Goal: Task Accomplishment & Management: Complete application form

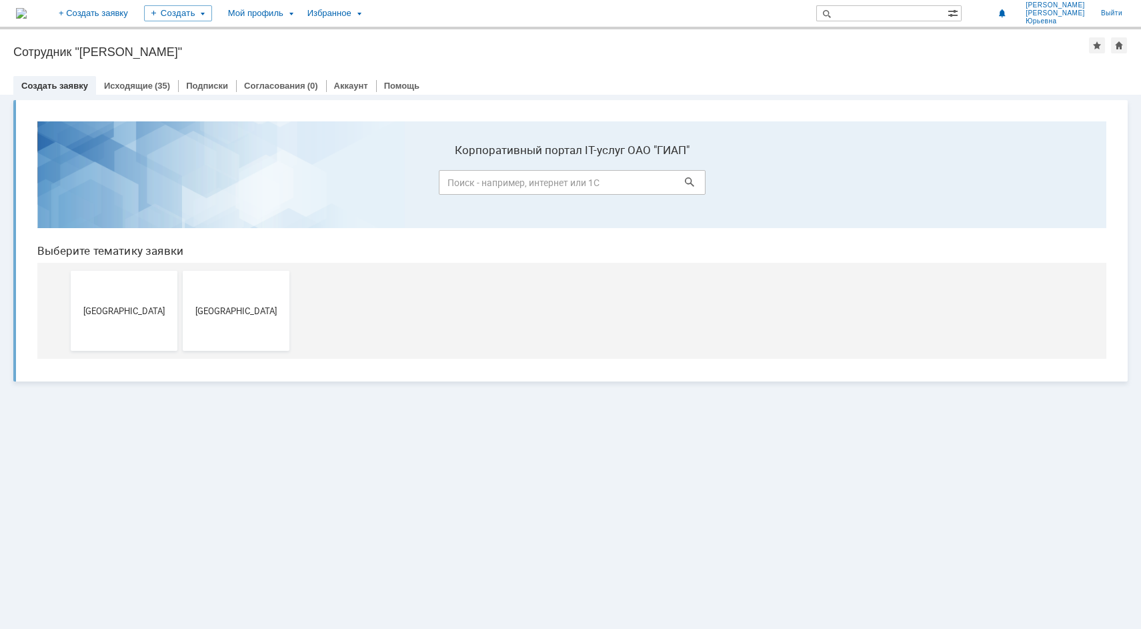
click at [63, 83] on link "Создать заявку" at bounding box center [54, 86] width 67 height 10
click at [75, 84] on link "Создать заявку" at bounding box center [54, 86] width 67 height 10
click at [131, 307] on span "[GEOGRAPHIC_DATA]" at bounding box center [124, 310] width 99 height 10
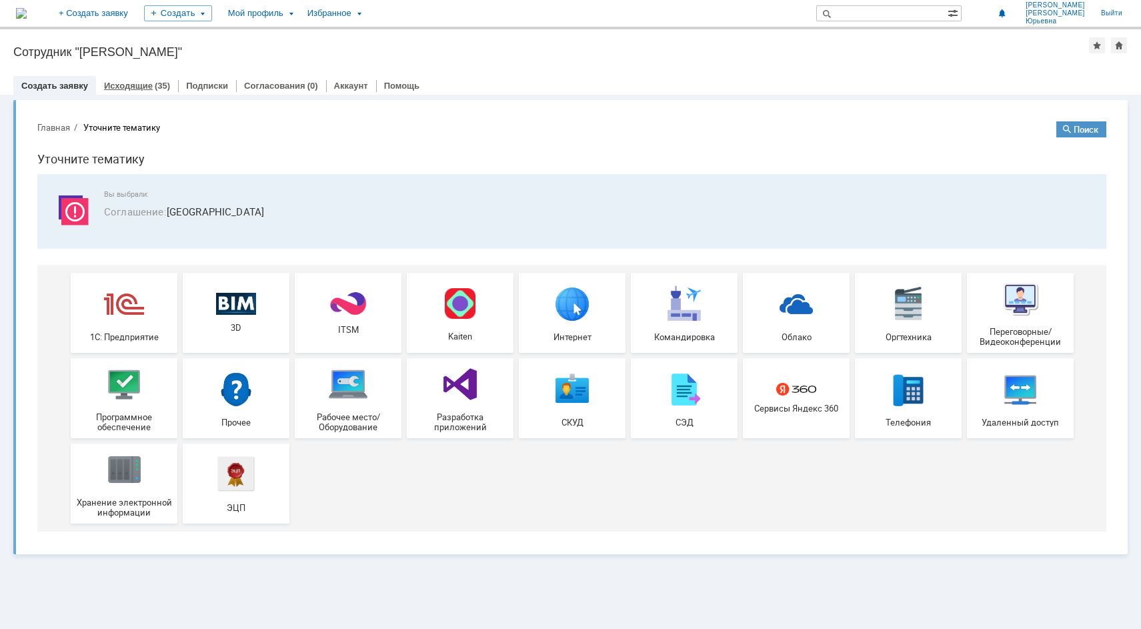
click at [145, 84] on link "Исходящие" at bounding box center [128, 86] width 49 height 10
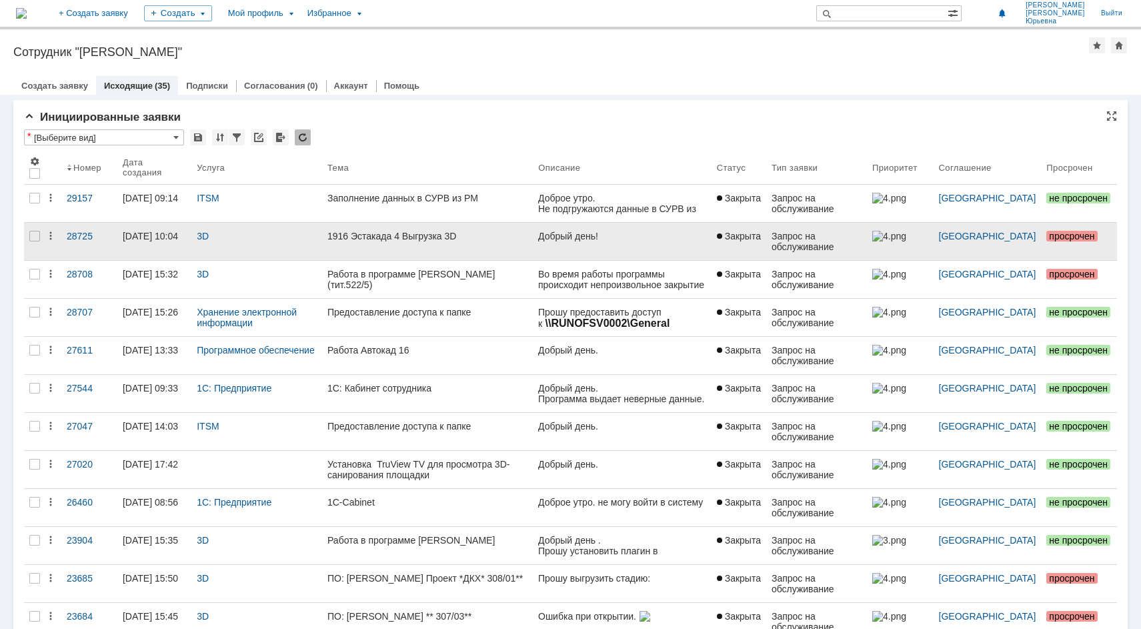
click at [436, 237] on div "1916 Эстакада 4 Выгрузка 3D" at bounding box center [427, 236] width 200 height 11
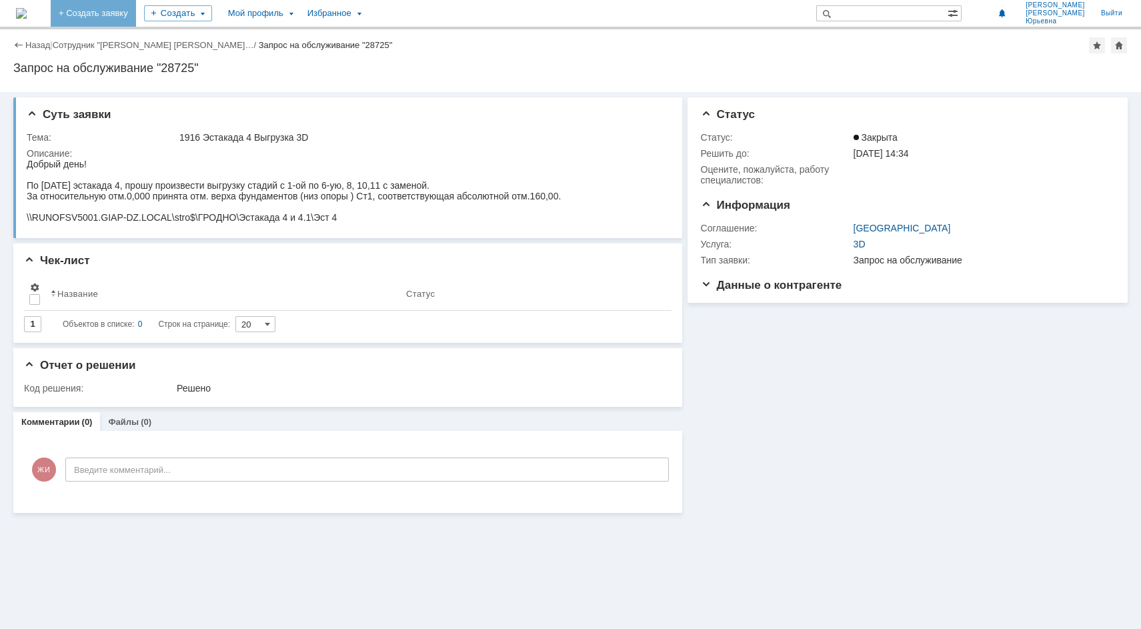
click at [136, 11] on link "+ Создать заявку" at bounding box center [93, 13] width 85 height 27
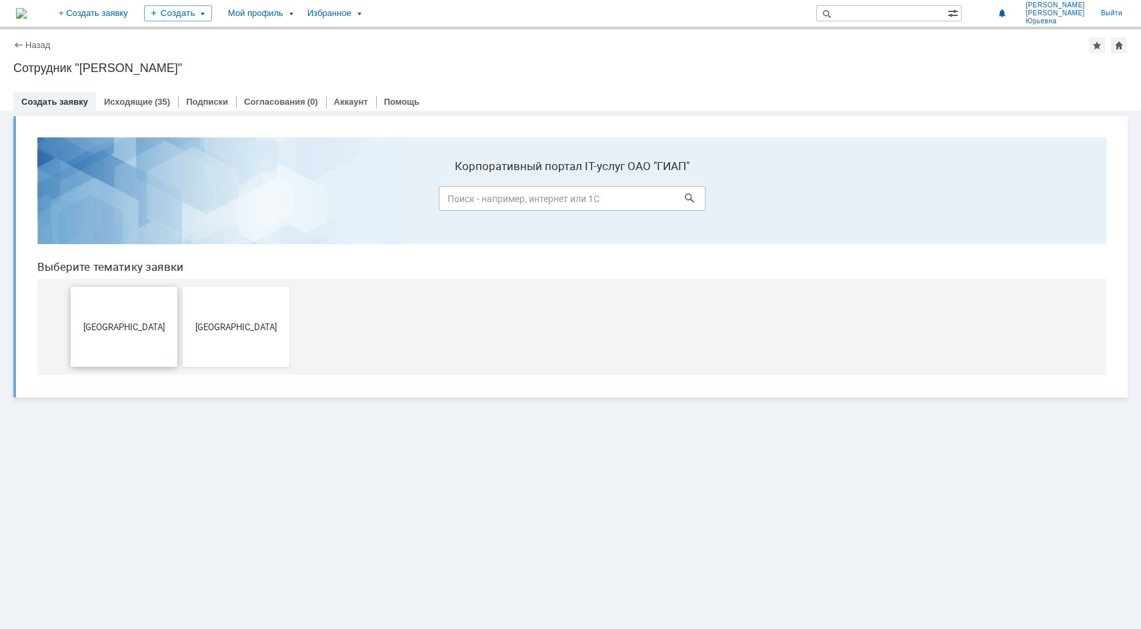
click at [111, 321] on span "[GEOGRAPHIC_DATA]" at bounding box center [124, 326] width 99 height 10
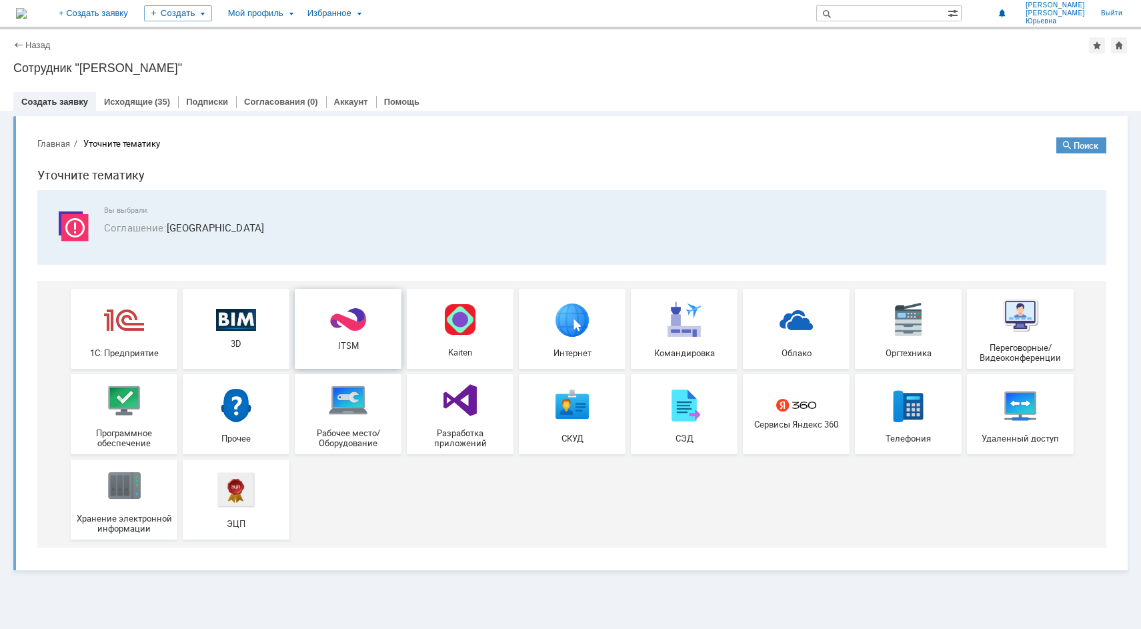
click at [340, 321] on img at bounding box center [348, 320] width 40 height 26
click at [245, 343] on span "3D" at bounding box center [236, 344] width 99 height 10
click at [243, 322] on img at bounding box center [236, 319] width 40 height 23
click at [121, 99] on link "Исходящие" at bounding box center [128, 102] width 49 height 10
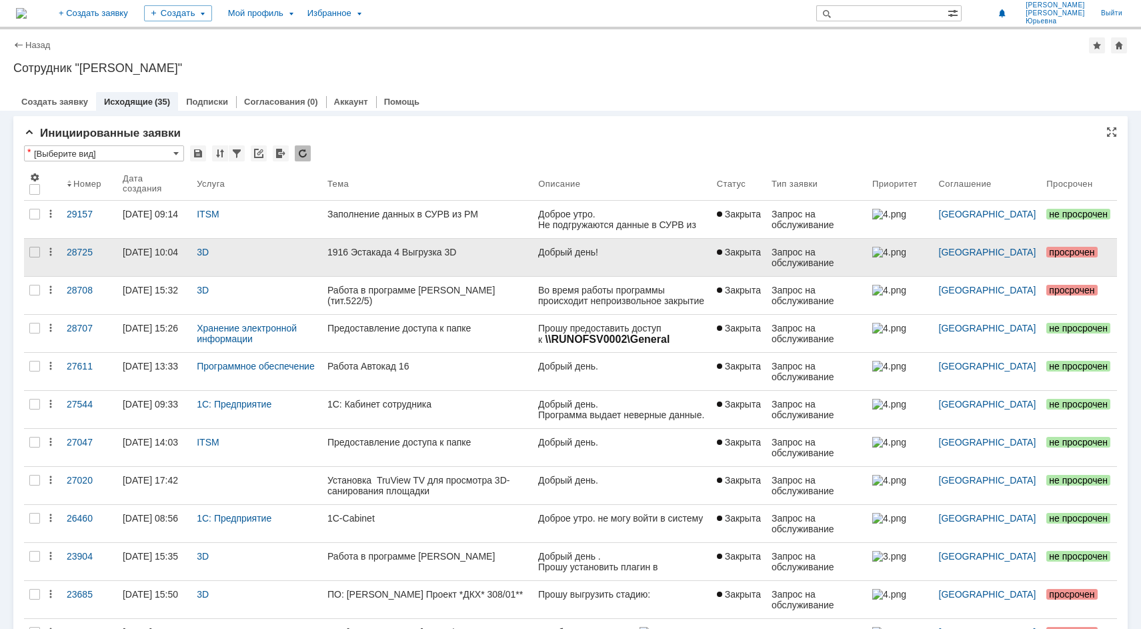
click at [437, 249] on div "1916 Эстакада 4 Выгрузка 3D" at bounding box center [427, 252] width 200 height 11
click at [416, 251] on div "1916 Эстакада 4 Выгрузка 3D" at bounding box center [427, 252] width 200 height 11
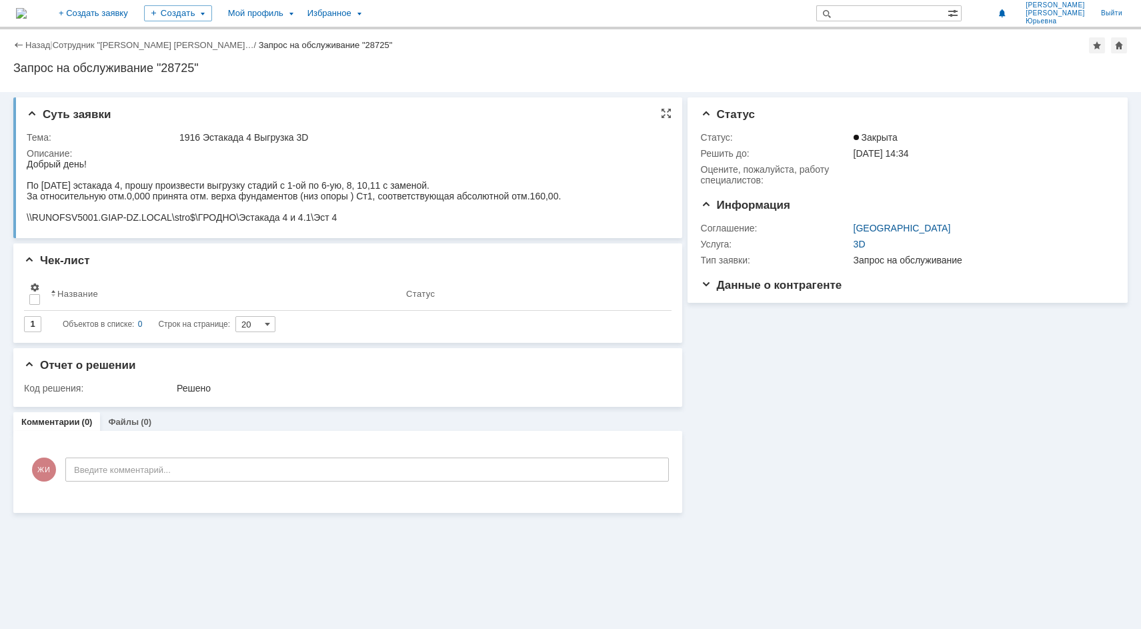
click at [331, 145] on td "1916 Эстакада 4 Выгрузка 3D" at bounding box center [421, 137] width 488 height 16
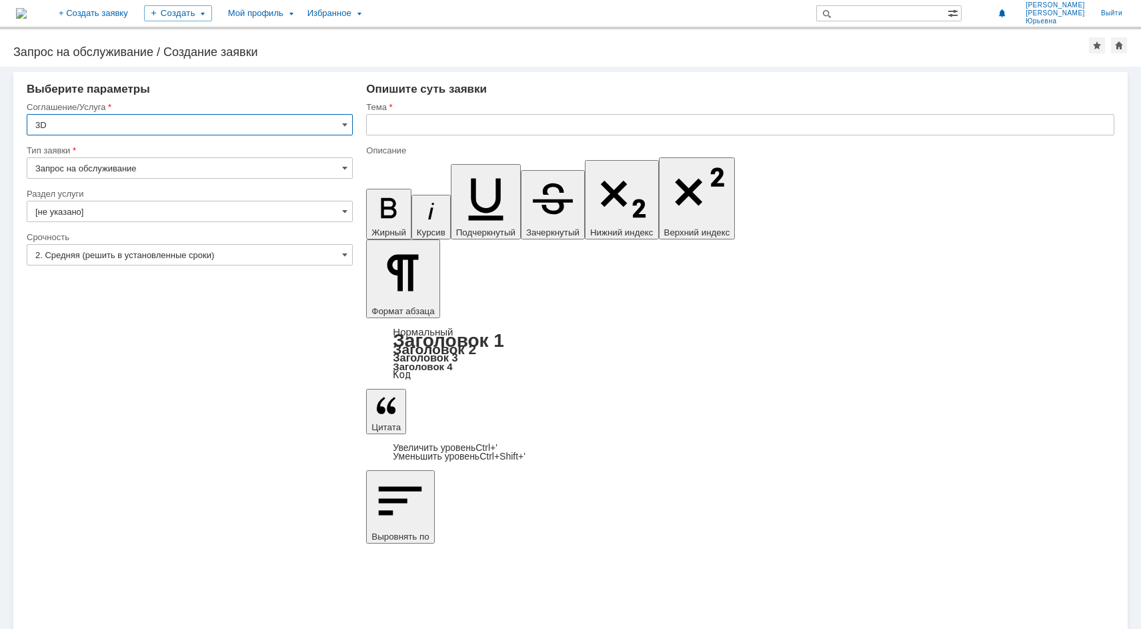
click at [52, 123] on input "3D" at bounding box center [190, 124] width 326 height 21
drag, startPoint x: 243, startPoint y: 525, endPoint x: 198, endPoint y: 417, distance: 116.9
click at [240, 516] on div "Внимание! Выберите параметры Соглашение/Услуга 3D Тип заявки Запрос на обслужив…" at bounding box center [570, 348] width 1141 height 562
type input "3D"
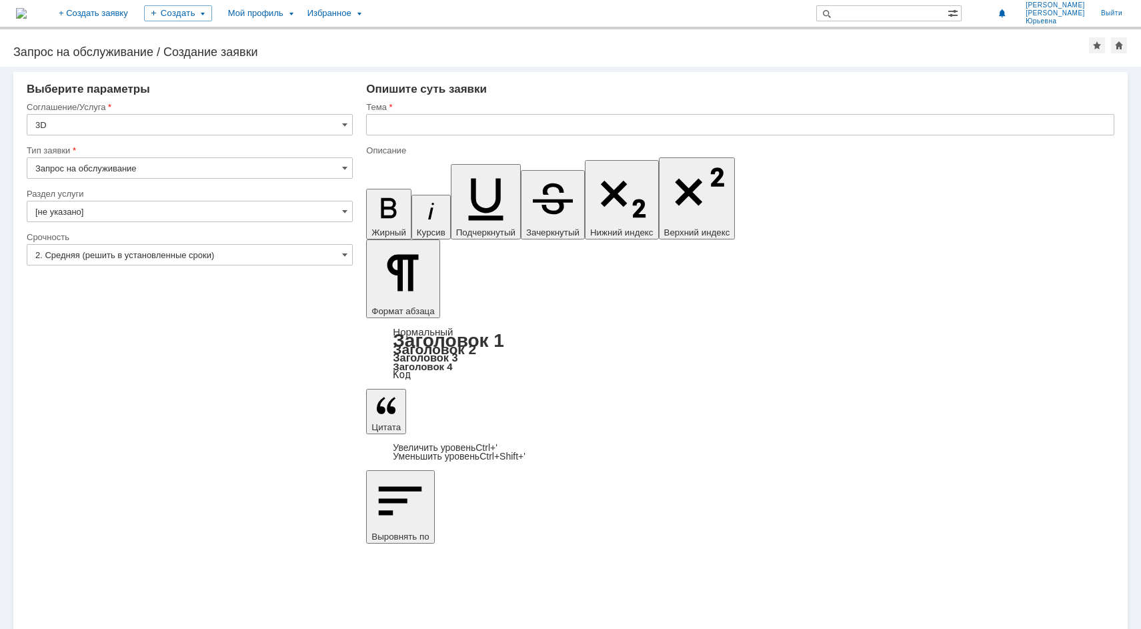
click at [153, 167] on input "Запрос на обслуживание" at bounding box center [190, 167] width 326 height 21
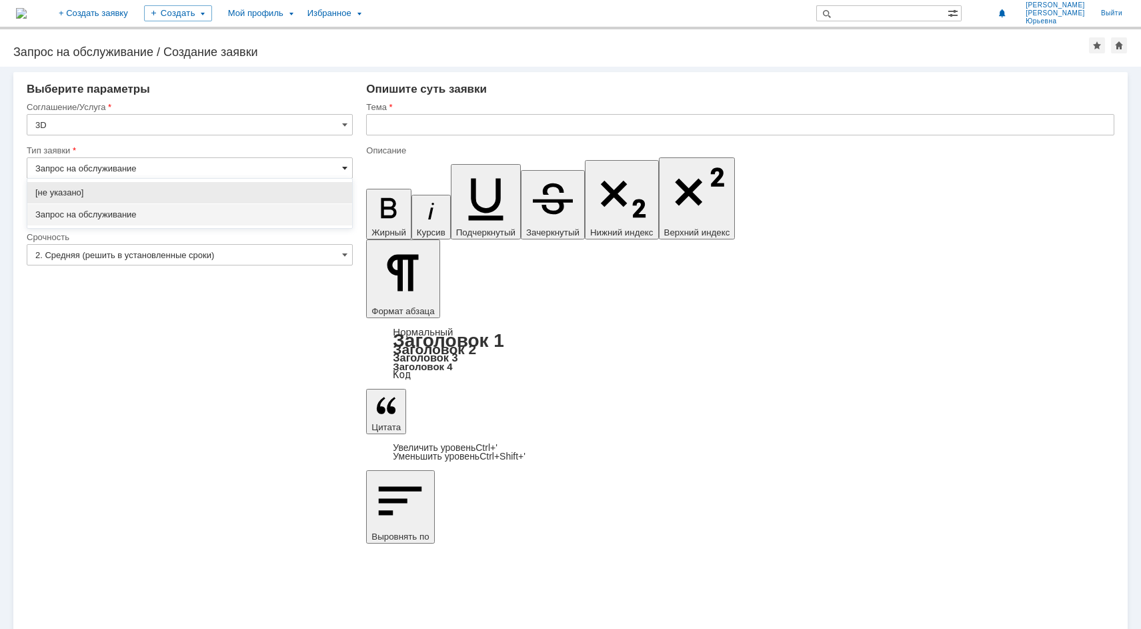
click at [347, 163] on span at bounding box center [344, 168] width 5 height 11
click at [345, 167] on span at bounding box center [344, 168] width 5 height 11
click at [323, 436] on div "Внимание! Выберите параметры Соглашение/Услуга 3D Тип заявки Запрос на обслужив…" at bounding box center [570, 348] width 1141 height 562
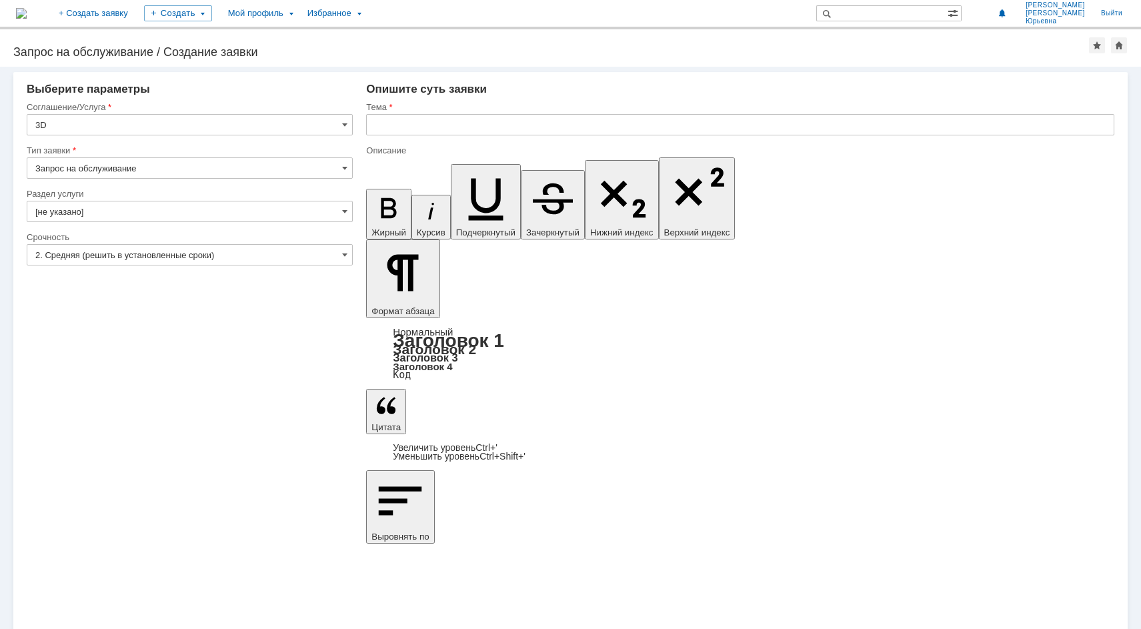
type input "Запрос на обслуживание"
click at [345, 209] on span at bounding box center [344, 211] width 5 height 11
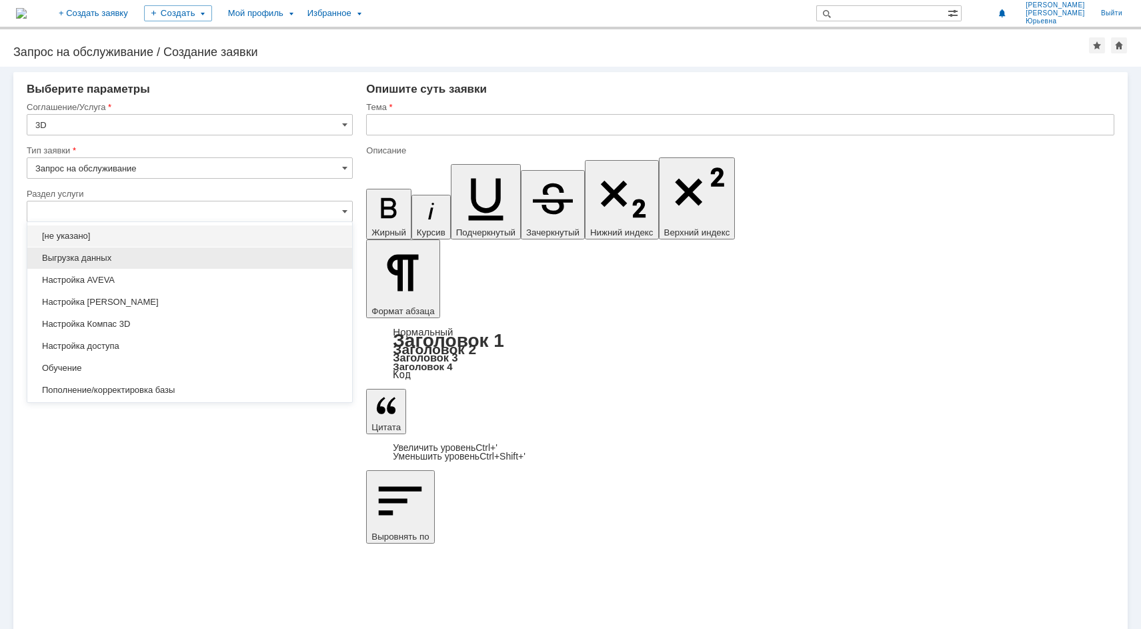
click at [95, 260] on span "Выгрузка данных" at bounding box center [189, 258] width 309 height 11
type input "Выгрузка данных"
type input "ПО: Revit/Tekla Проект ** Корпус **"
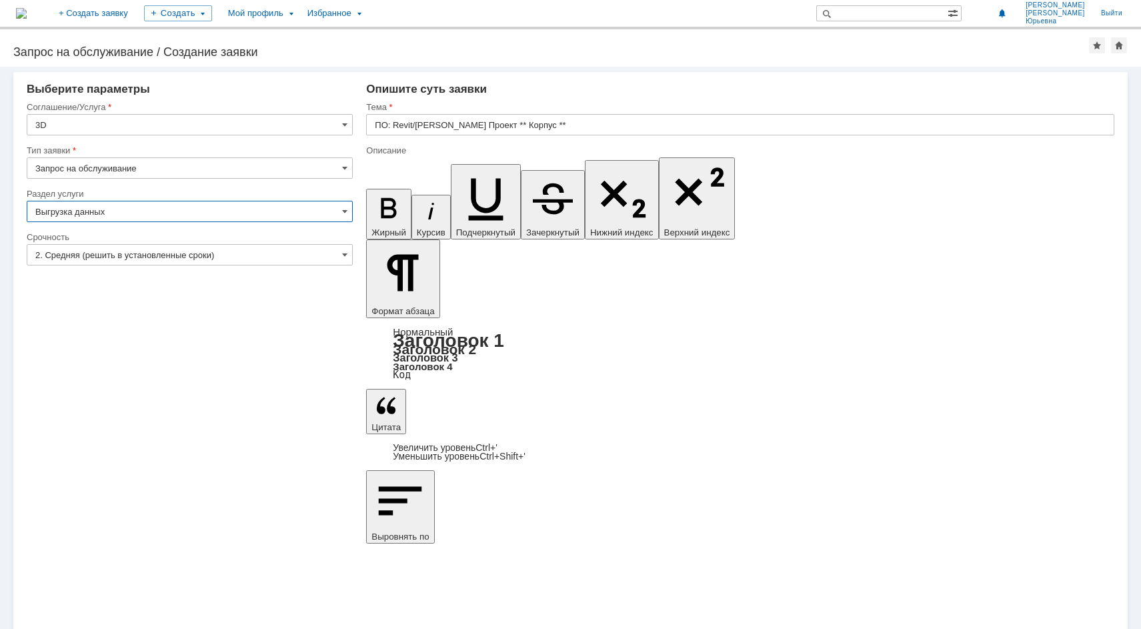
type input "Выгрузка данных"
click at [343, 255] on span at bounding box center [344, 254] width 5 height 11
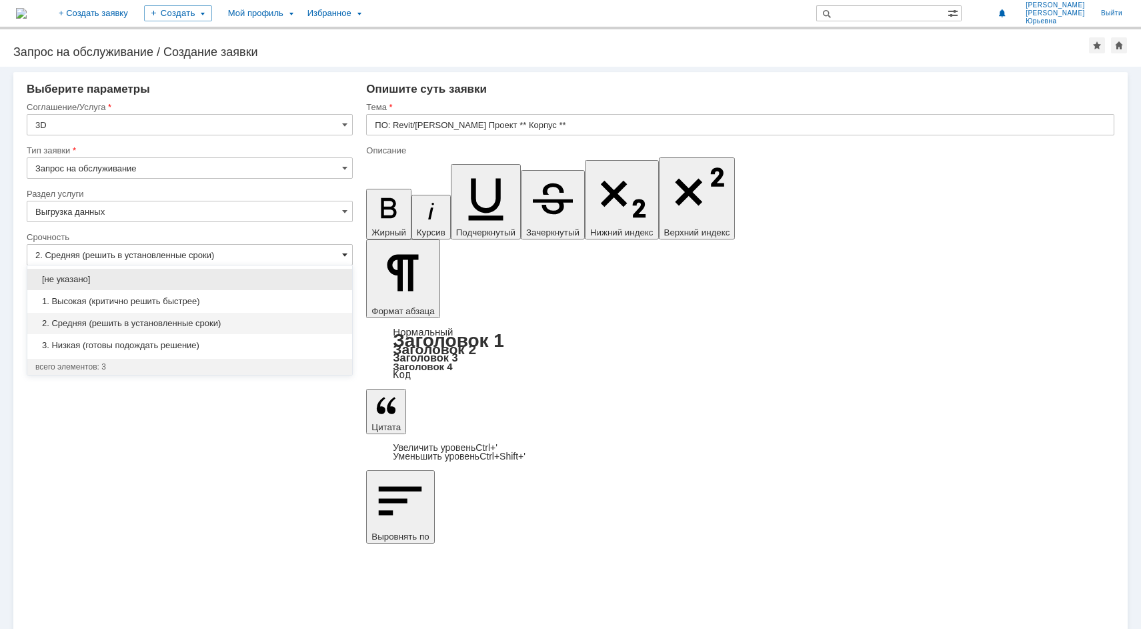
click at [343, 255] on span at bounding box center [344, 254] width 5 height 11
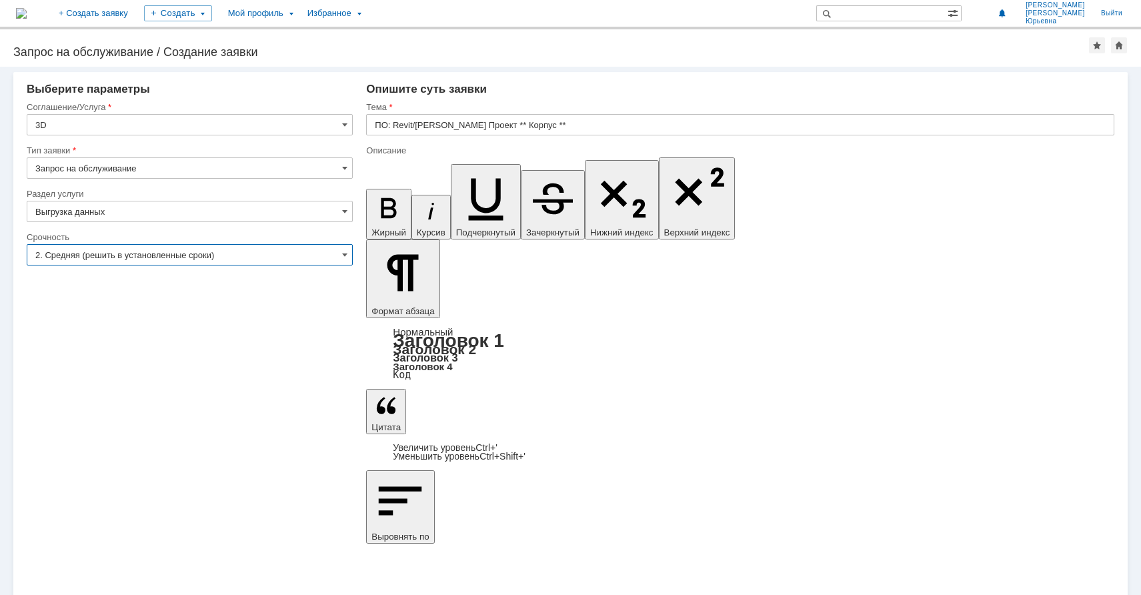
type input "2. Средняя (решить в установленные сроки)"
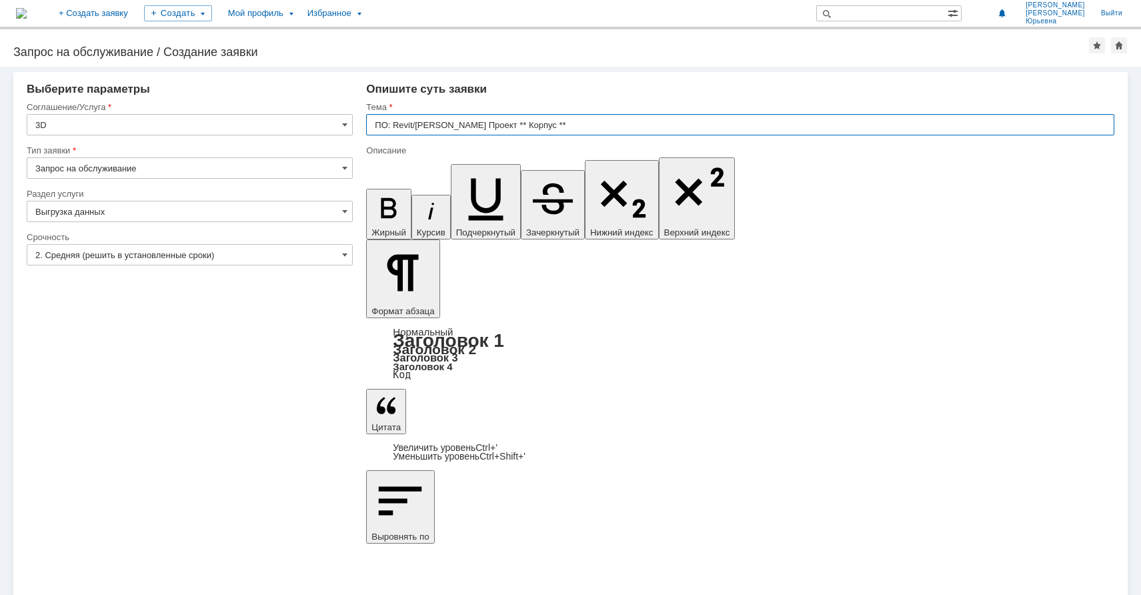
click at [533, 124] on input "ПО: Revit/Tekla Проект ** Корпус **" at bounding box center [740, 124] width 748 height 21
type input "1916 Эстакада 4 Выгрузка 3D"
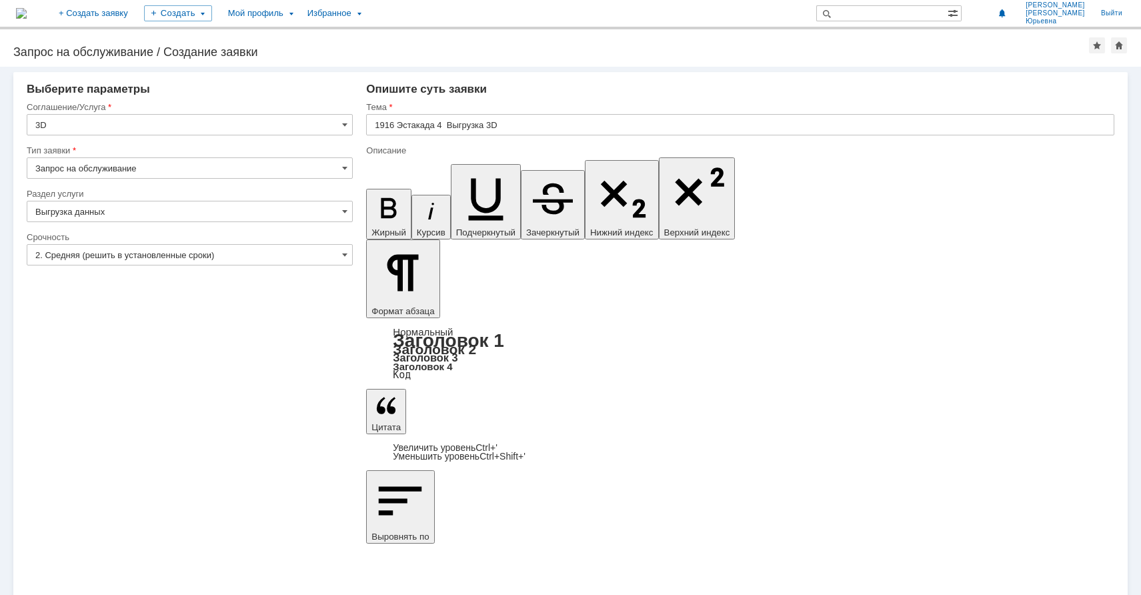
drag, startPoint x: 431, startPoint y: 4396, endPoint x: 375, endPoint y: 4376, distance: 59.2
drag, startPoint x: 596, startPoint y: 4384, endPoint x: 644, endPoint y: 4391, distance: 48.6
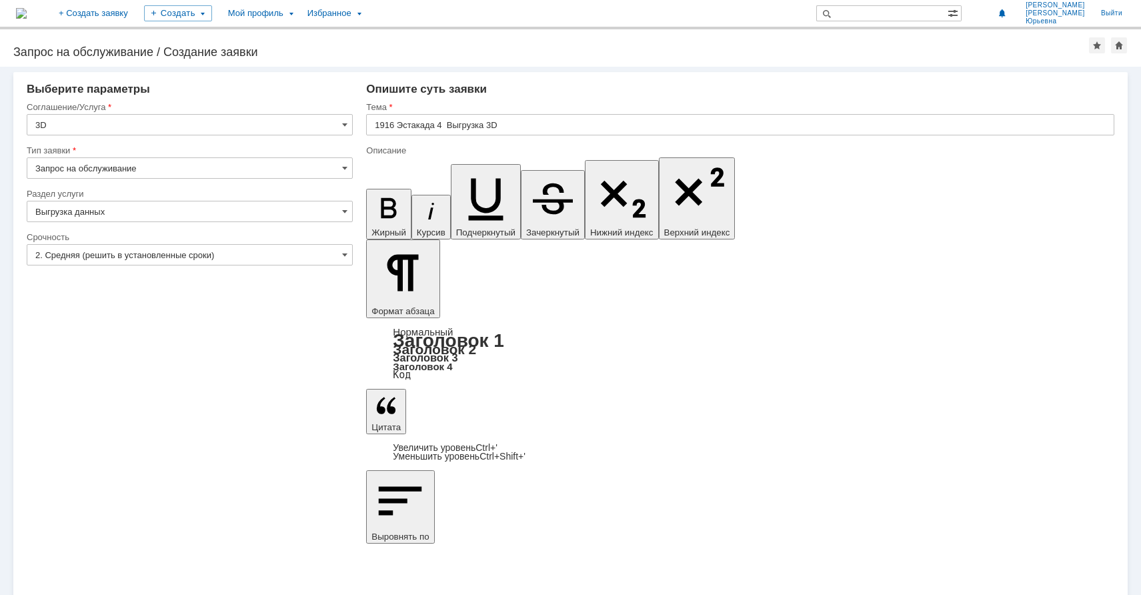
click at [381, 198] on icon "button" at bounding box center [388, 208] width 15 height 20
drag, startPoint x: 641, startPoint y: 4386, endPoint x: 598, endPoint y: 4388, distance: 43.4
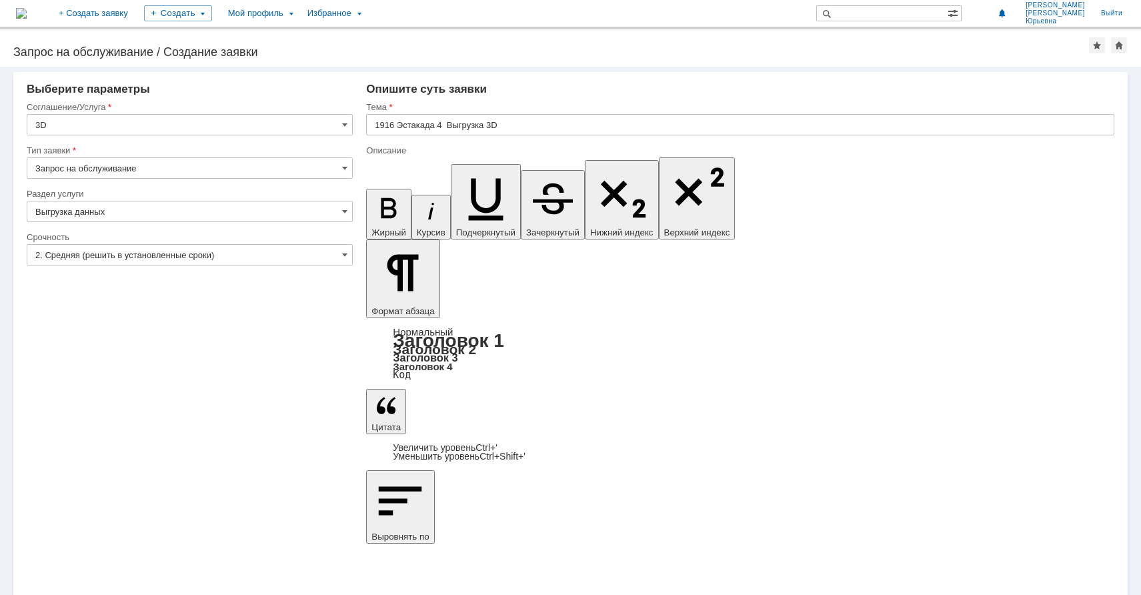
click at [468, 178] on icon "button" at bounding box center [485, 199] width 35 height 42
drag, startPoint x: 694, startPoint y: 4391, endPoint x: 637, endPoint y: 4394, distance: 56.7
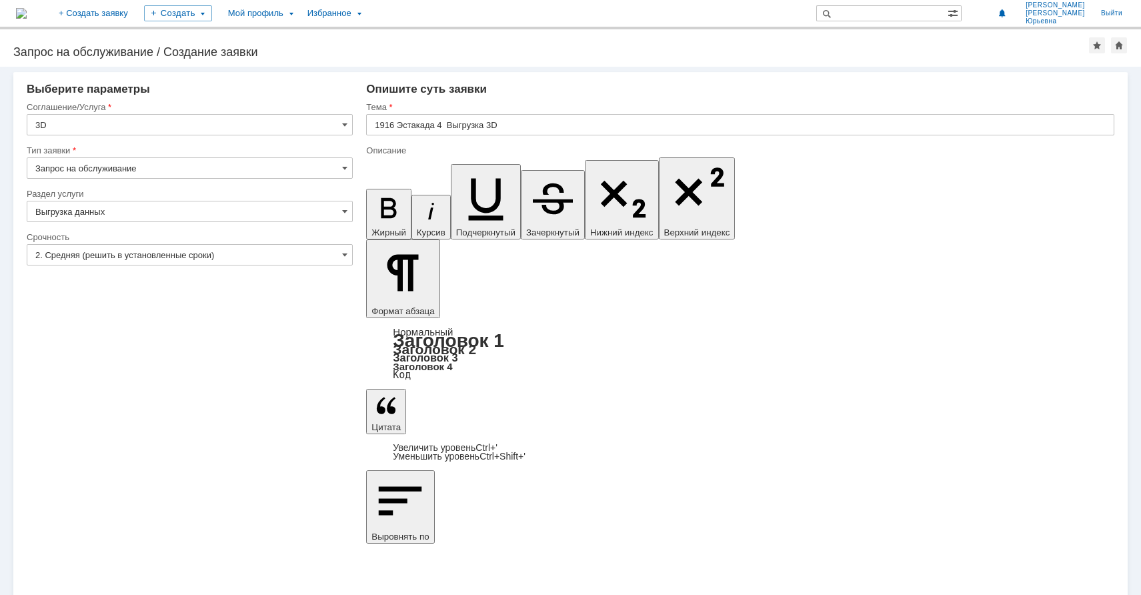
drag, startPoint x: 408, startPoint y: 165, endPoint x: 385, endPoint y: 169, distance: 22.9
click at [456, 166] on icon "button" at bounding box center [485, 195] width 59 height 59
click at [374, 191] on icon "button" at bounding box center [388, 208] width 35 height 35
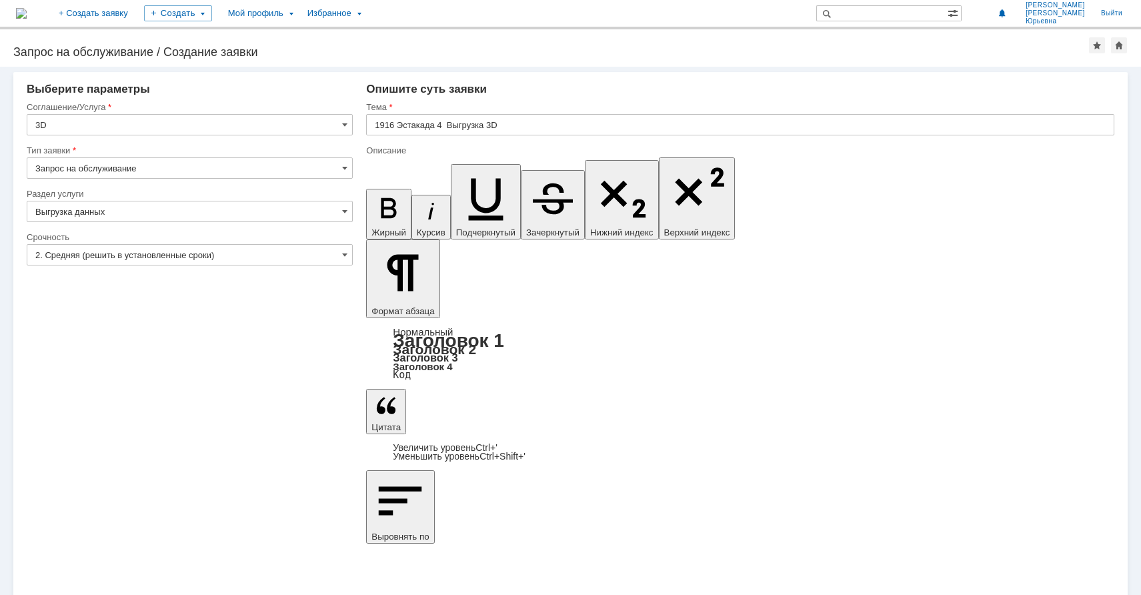
scroll to position [1002, 6]
